Goal: Transaction & Acquisition: Purchase product/service

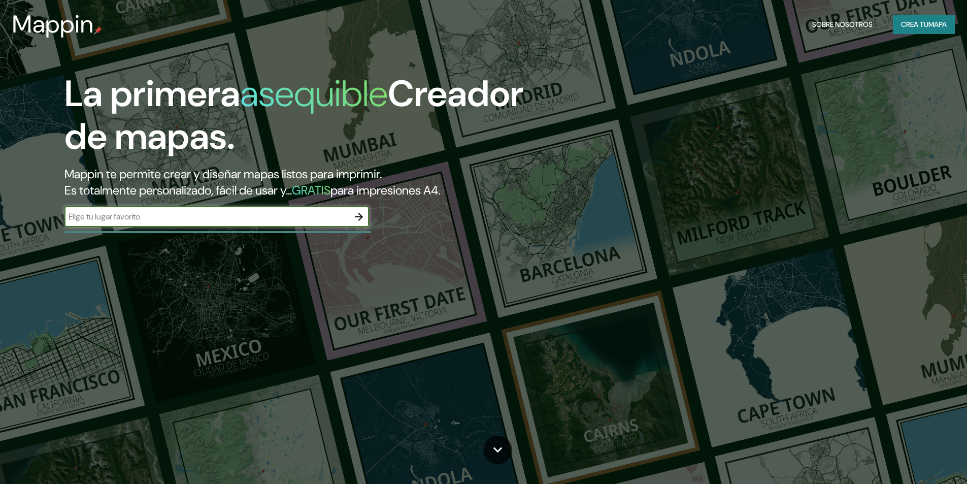
click at [342, 220] on input "text" at bounding box center [206, 217] width 284 height 12
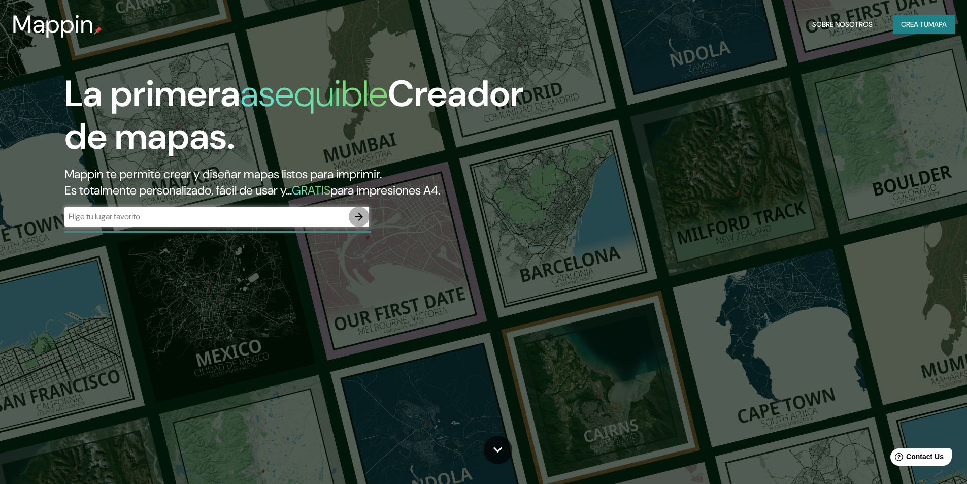
click at [357, 216] on icon "button" at bounding box center [359, 217] width 12 height 12
click at [916, 24] on font "Crea tu" at bounding box center [914, 24] width 27 height 9
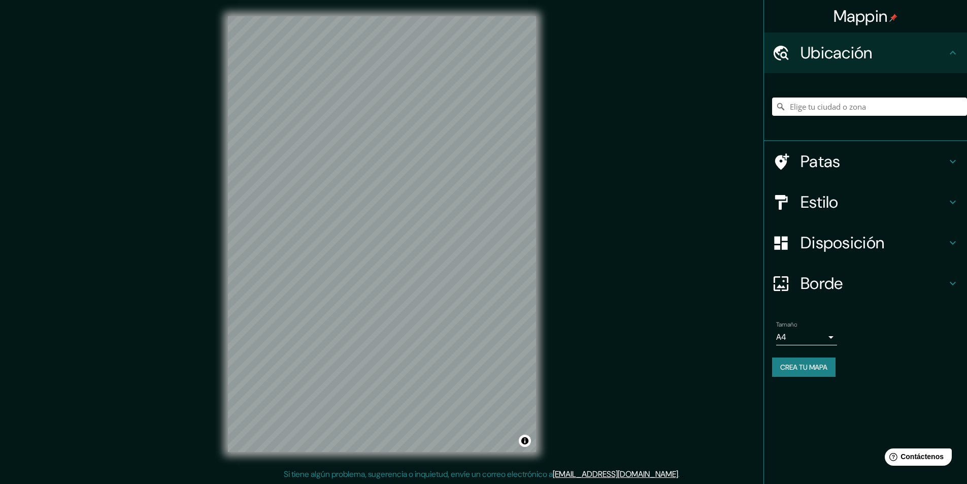
click at [800, 104] on input "Elige tu ciudad o zona" at bounding box center [869, 106] width 195 height 18
click at [896, 108] on input "[GEOGRAPHIC_DATA], Departamento de [GEOGRAPHIC_DATA], [GEOGRAPHIC_DATA]" at bounding box center [869, 106] width 195 height 18
click at [947, 104] on input "[GEOGRAPHIC_DATA], Departamento de [GEOGRAPHIC_DATA], [GEOGRAPHIC_DATA]" at bounding box center [869, 106] width 195 height 18
click at [904, 107] on input "[GEOGRAPHIC_DATA], Departamento de [GEOGRAPHIC_DATA], [GEOGRAPHIC_DATA]" at bounding box center [869, 106] width 195 height 18
drag, startPoint x: 947, startPoint y: 106, endPoint x: 814, endPoint y: 109, distance: 133.6
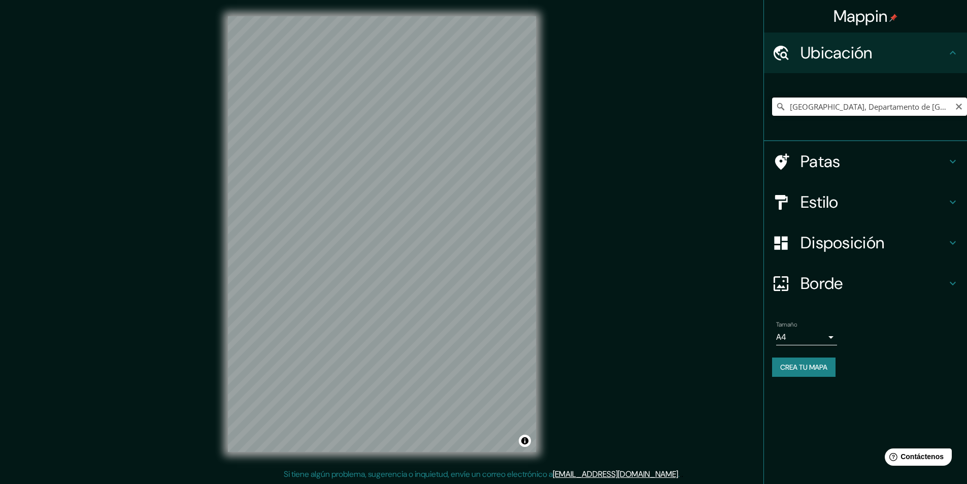
click at [814, 109] on input "[GEOGRAPHIC_DATA], Departamento de [GEOGRAPHIC_DATA], [GEOGRAPHIC_DATA]" at bounding box center [869, 106] width 195 height 18
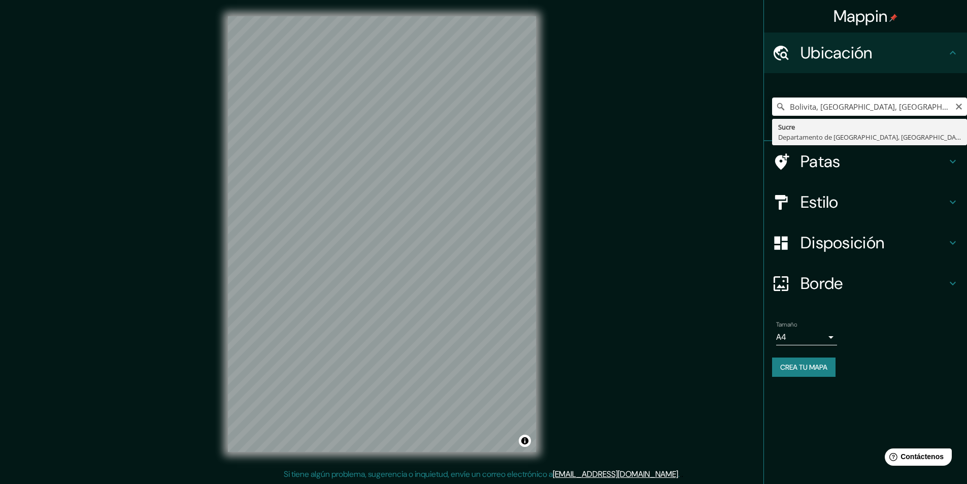
type input "[GEOGRAPHIC_DATA], Departamento de [GEOGRAPHIC_DATA], [GEOGRAPHIC_DATA]"
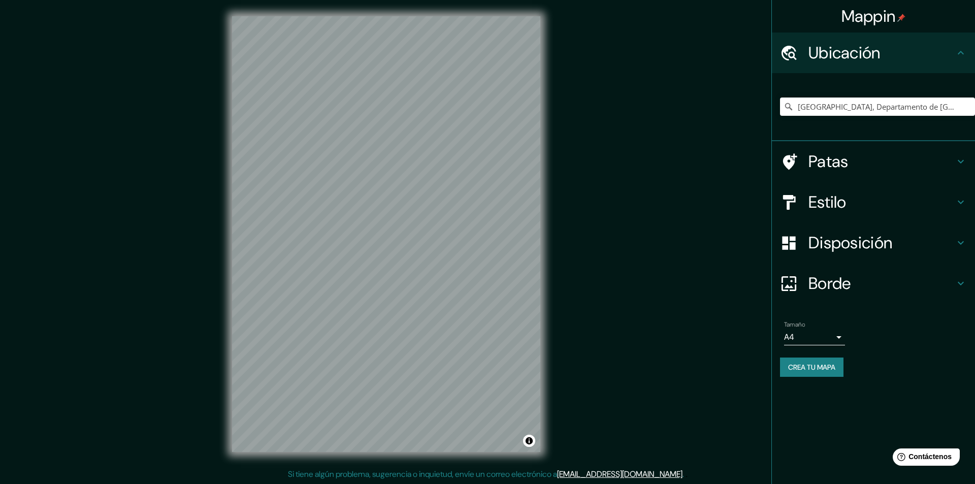
click at [813, 335] on body "Mappin Ubicación [GEOGRAPHIC_DATA], Departamento de [GEOGRAPHIC_DATA], [GEOGRAP…" at bounding box center [487, 242] width 975 height 484
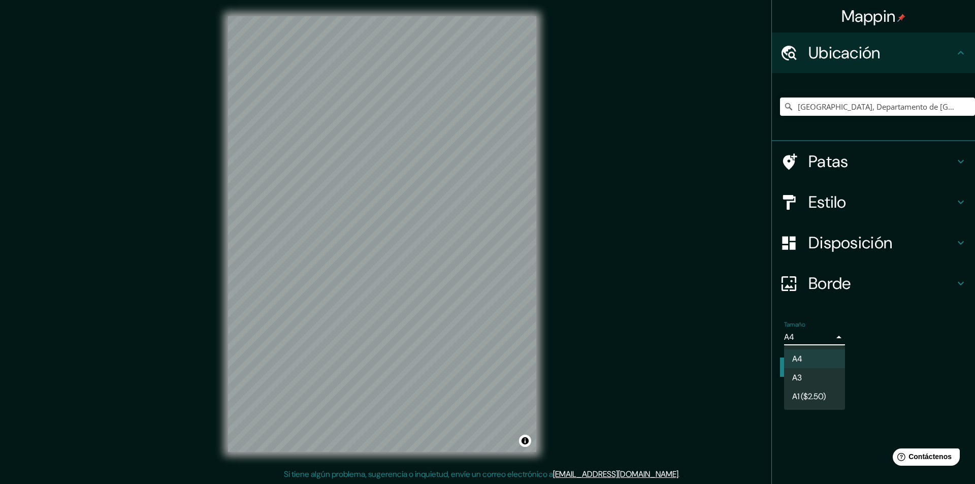
click at [379, 294] on div at bounding box center [487, 242] width 975 height 484
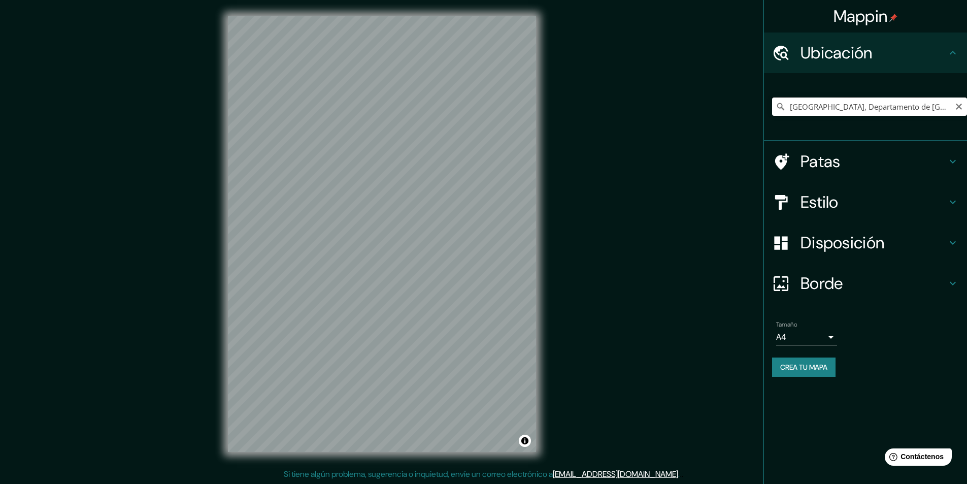
click at [869, 103] on input "[GEOGRAPHIC_DATA], Departamento de [GEOGRAPHIC_DATA], [GEOGRAPHIC_DATA]" at bounding box center [869, 106] width 195 height 18
click at [959, 108] on icon "Claro" at bounding box center [959, 107] width 8 height 8
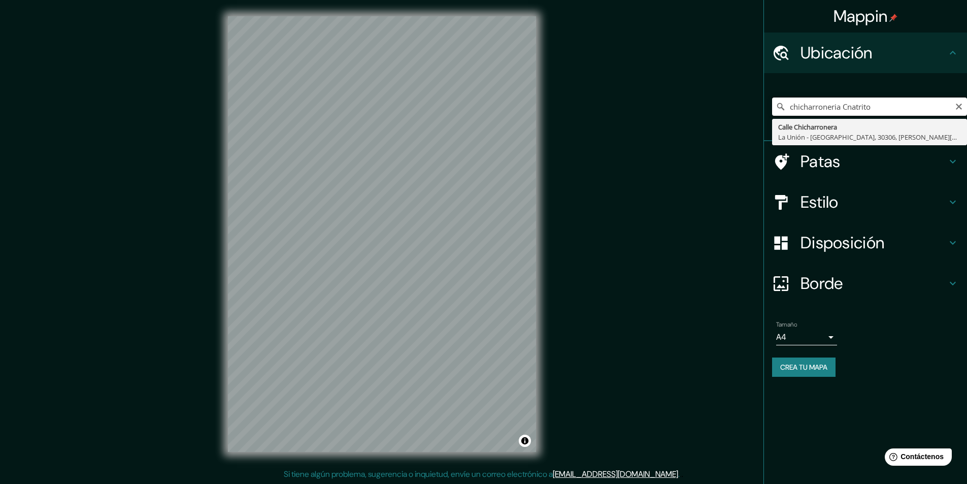
drag, startPoint x: 873, startPoint y: 108, endPoint x: 847, endPoint y: 110, distance: 26.0
click at [847, 110] on input "chicharroneria Cnatrito" at bounding box center [869, 106] width 195 height 18
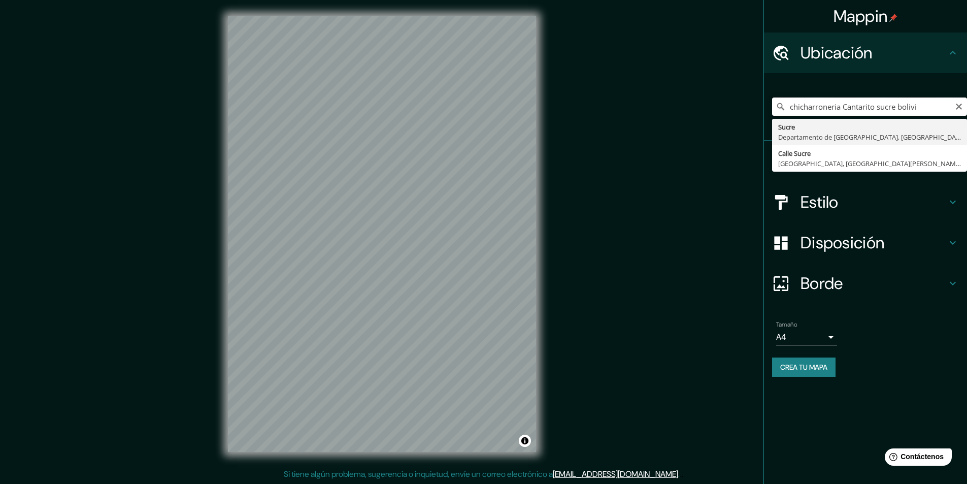
type input "chicharroneria Cantarito sucre [GEOGRAPHIC_DATA]"
